Goal: Information Seeking & Learning: Understand process/instructions

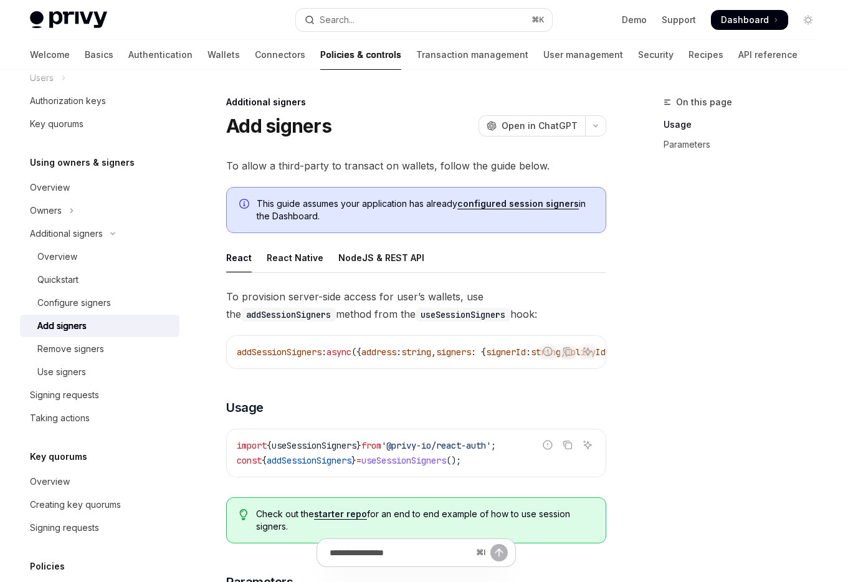
click at [683, 305] on div "On this page Usage Parameters" at bounding box center [734, 338] width 190 height 487
click at [681, 226] on div "On this page Usage Parameters" at bounding box center [734, 338] width 190 height 487
click at [540, 208] on link "configured session signers" at bounding box center [519, 203] width 122 height 11
click at [660, 235] on div "On this page Usage Parameters" at bounding box center [734, 338] width 190 height 487
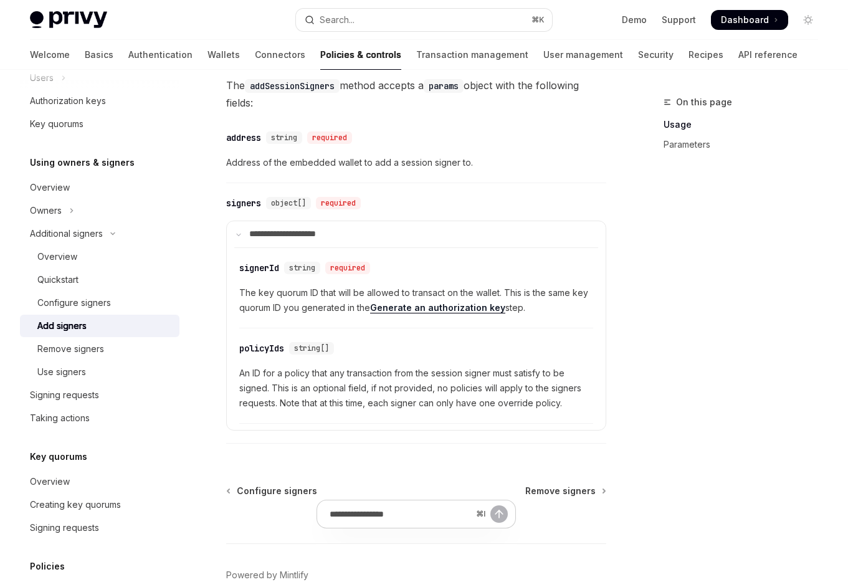
scroll to position [538, 0]
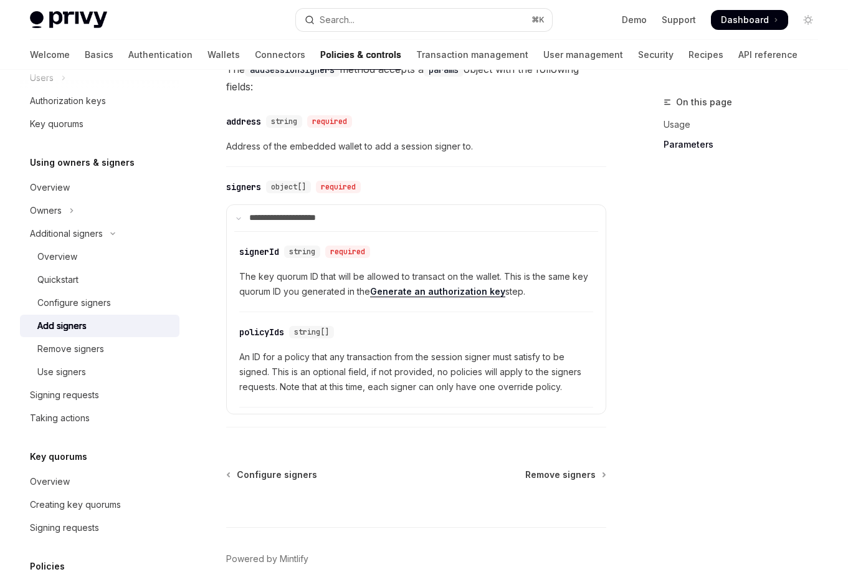
click at [671, 385] on div "On this page Usage Parameters" at bounding box center [734, 338] width 190 height 487
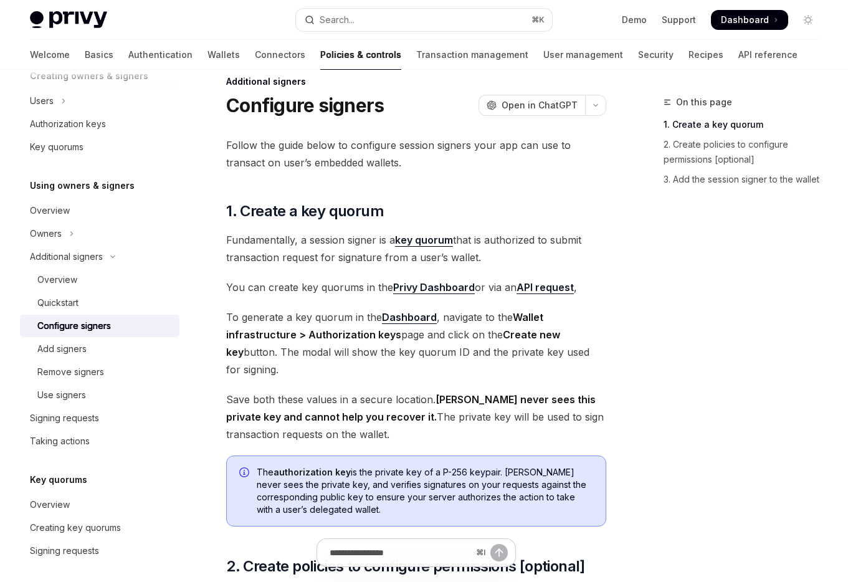
scroll to position [20, 0]
click at [732, 26] on span at bounding box center [749, 20] width 77 height 20
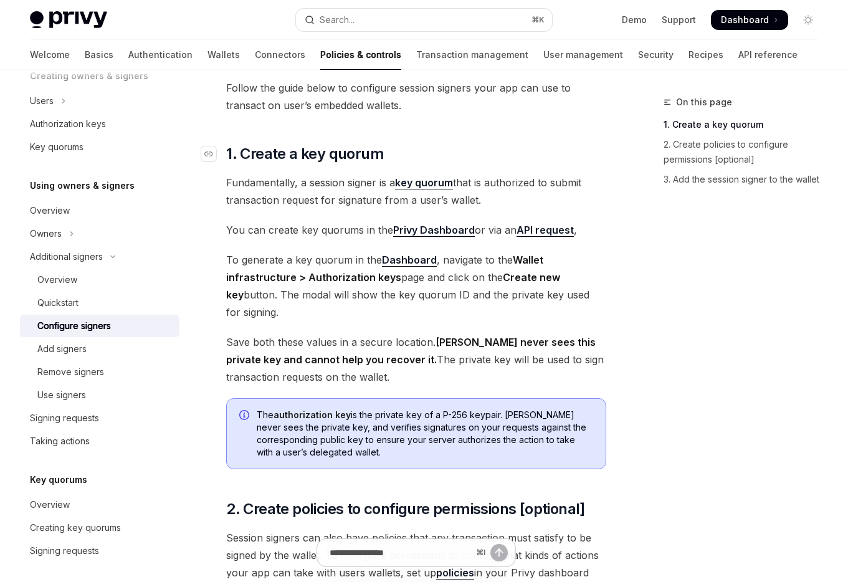
scroll to position [82, 0]
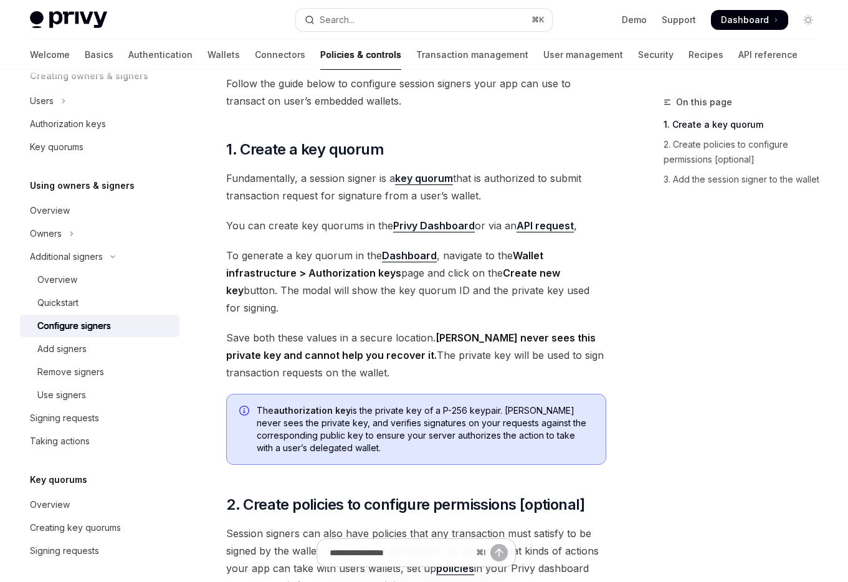
click at [608, 113] on div "Additional signers Configure signers OpenAI Open in ChatGPT OpenAI Open in Chat…" at bounding box center [299, 460] width 619 height 896
click at [557, 130] on div "Follow the guide below to configure session signers your app can use to transac…" at bounding box center [416, 391] width 380 height 632
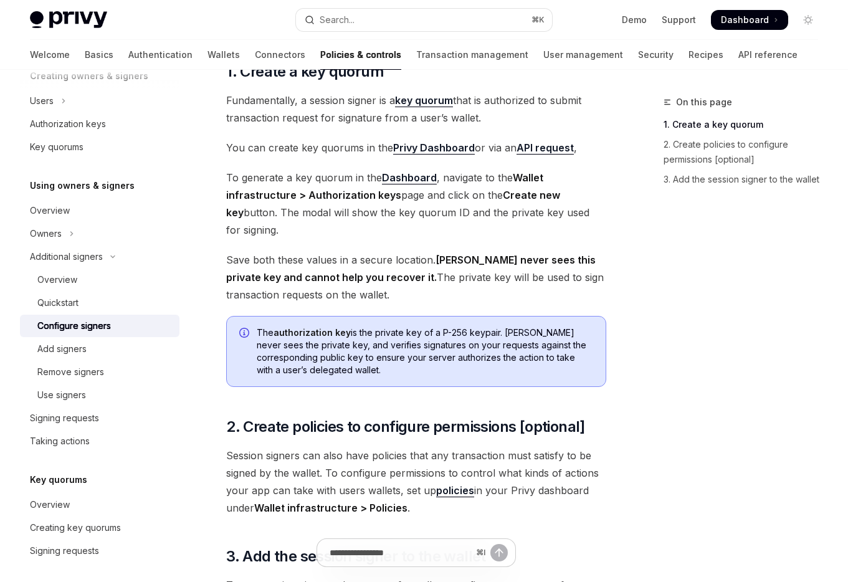
scroll to position [161, 0]
click at [634, 221] on div "On this page 1. Create a key quorum 2. Create policies to configure permissions…" at bounding box center [424, 368] width 809 height 921
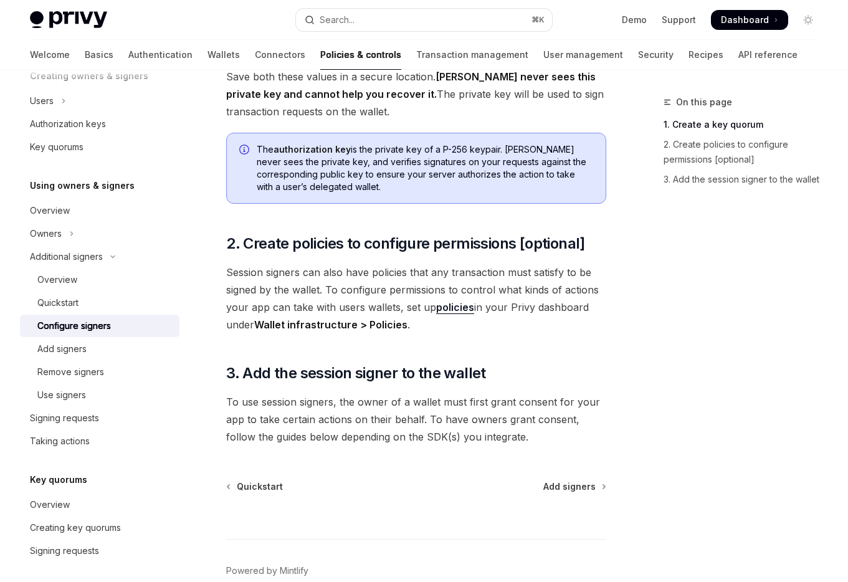
scroll to position [347, 0]
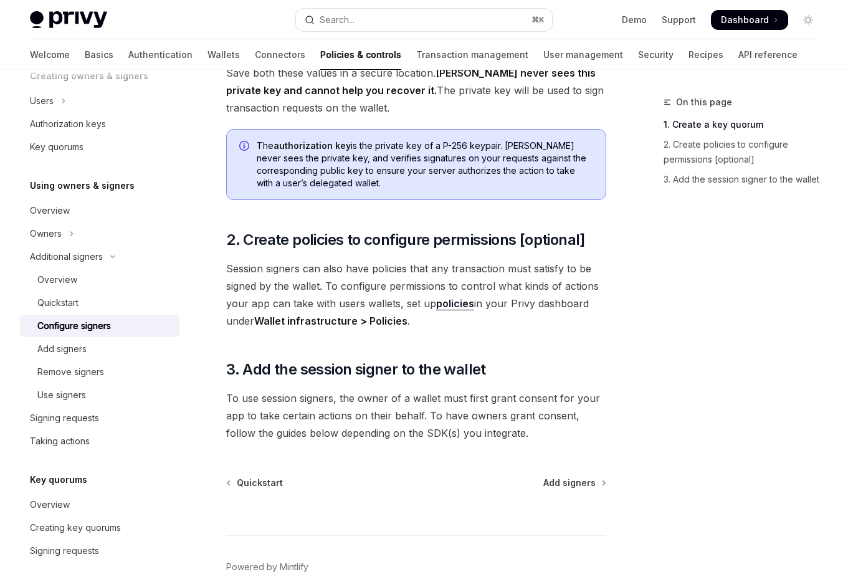
click at [634, 221] on div "On this page 1. Create a key quorum 2. Create policies to configure permissions…" at bounding box center [424, 183] width 809 height 921
